Goal: Information Seeking & Learning: Find specific fact

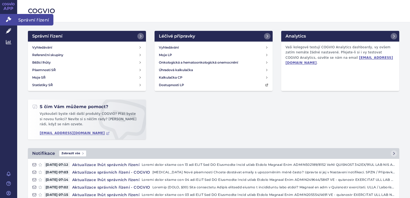
click at [15, 18] on link "Správní řízení" at bounding box center [8, 19] width 17 height 11
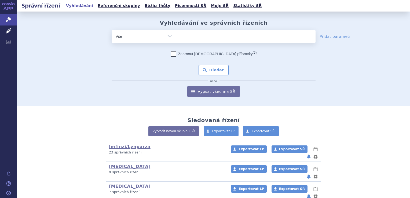
click at [207, 40] on ul at bounding box center [245, 35] width 139 height 11
click at [176, 40] on select at bounding box center [176, 35] width 0 height 13
click at [207, 34] on ul at bounding box center [245, 35] width 139 height 11
click at [176, 34] on select at bounding box center [176, 35] width 0 height 13
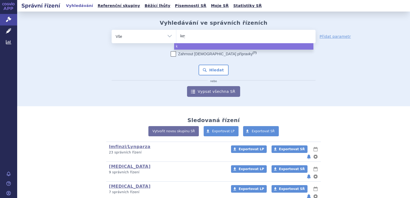
type input "keyt"
type input "keytru"
type input "keytruda"
select select "keytruda"
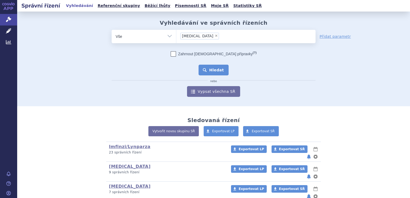
click at [207, 69] on button "Hledat" at bounding box center [213, 70] width 30 height 11
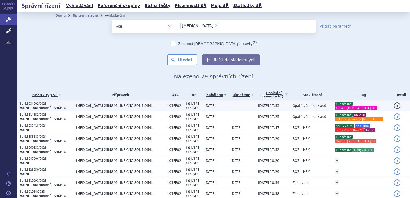
click at [228, 105] on td "-" at bounding box center [241, 105] width 27 height 11
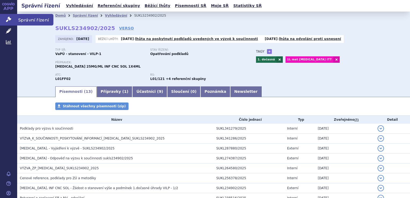
click at [11, 20] on icon at bounding box center [8, 19] width 5 height 5
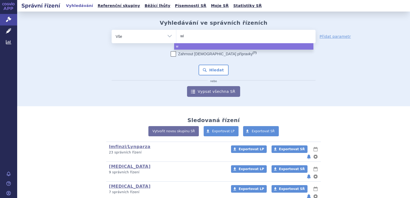
type input "win"
type input "winre"
type input "winrevai"
type input "winrevair"
select select "winrevair"
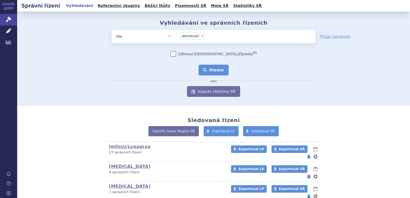
click at [210, 73] on button "Hledat" at bounding box center [213, 70] width 30 height 11
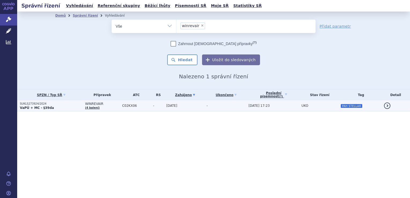
click at [198, 106] on td "23.10.2024" at bounding box center [183, 105] width 40 height 11
